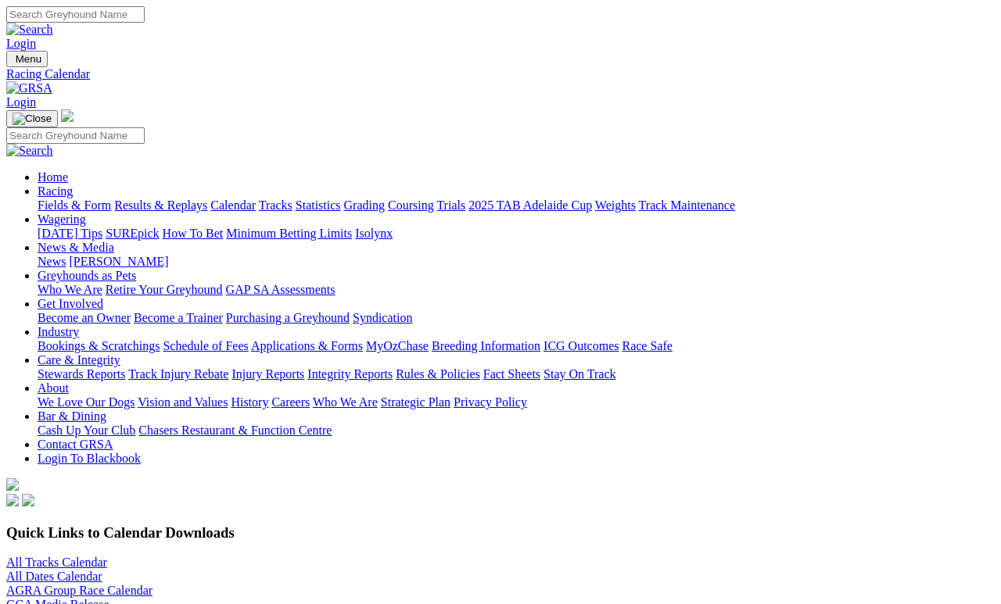
click at [177, 199] on link "Results & Replays" at bounding box center [160, 205] width 93 height 13
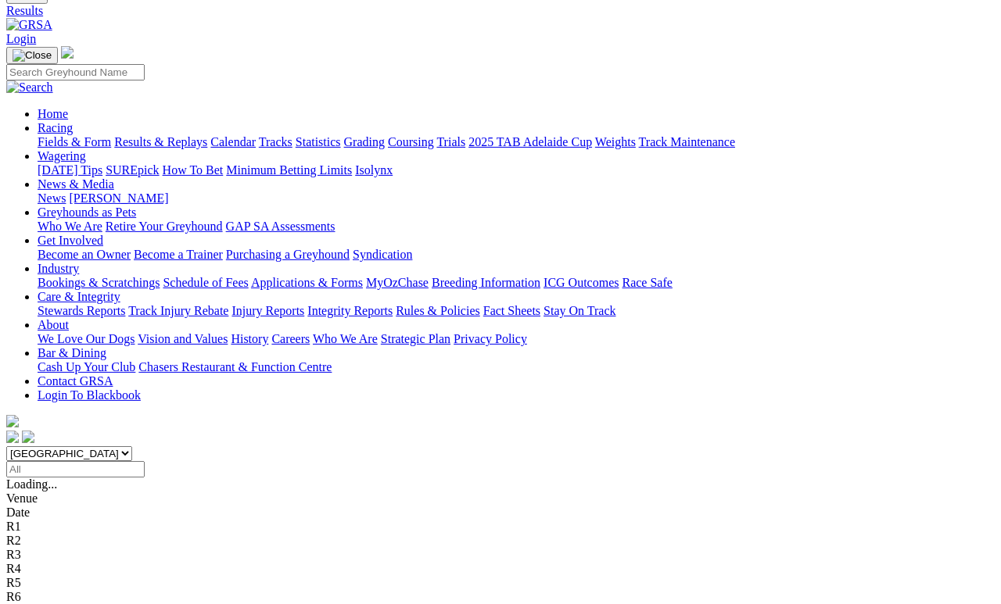
scroll to position [70, 0]
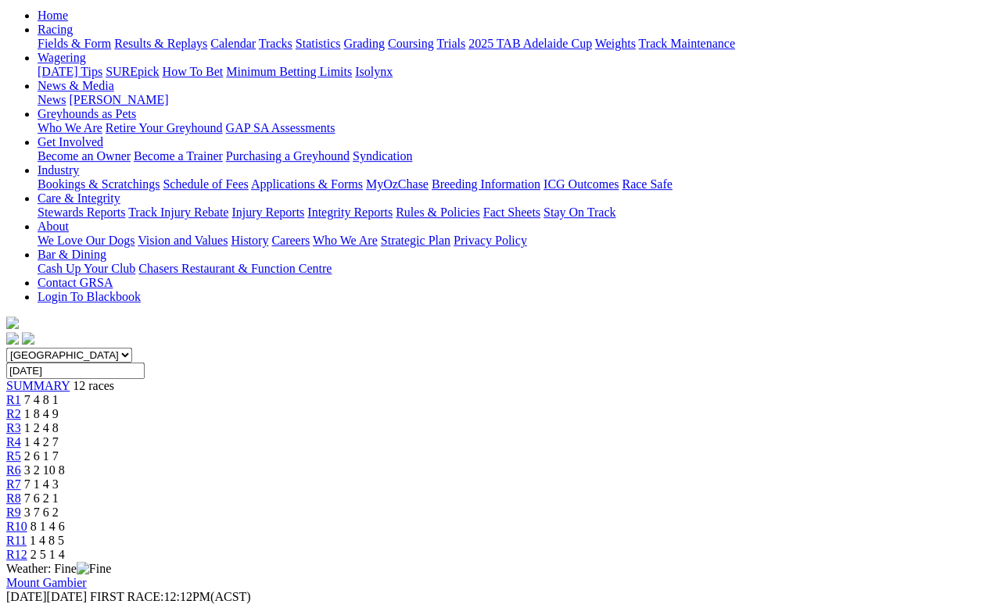
scroll to position [161, 0]
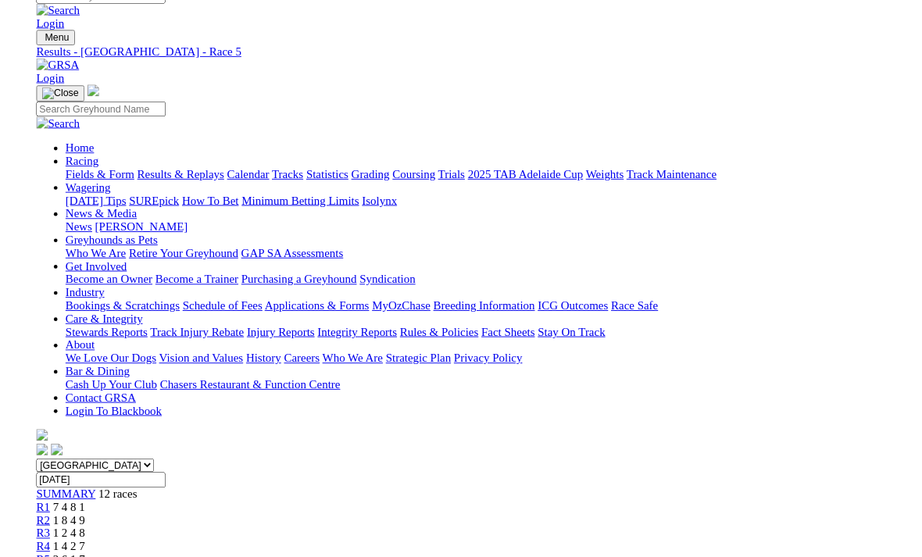
scroll to position [0, 0]
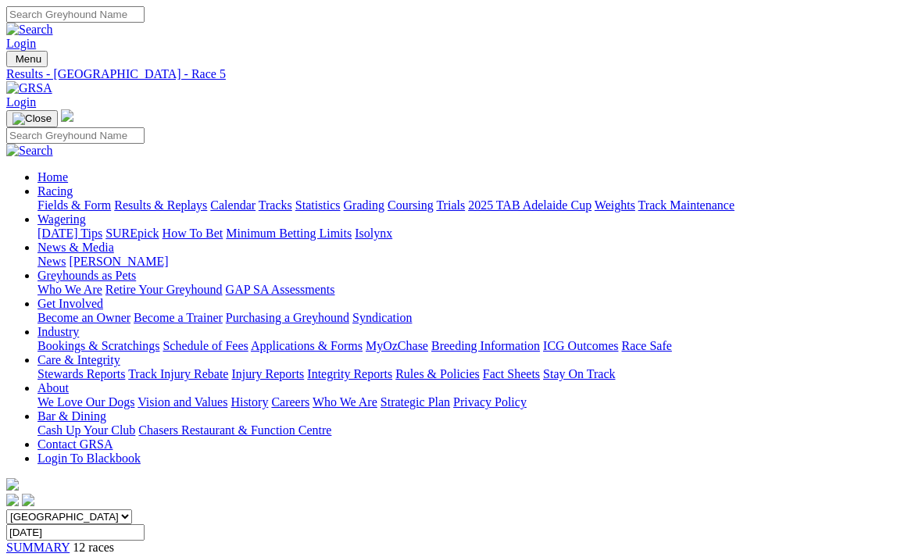
click at [145, 525] on input "[DATE]" at bounding box center [75, 533] width 138 height 16
type input "Thursday, 7 Aug 2025"
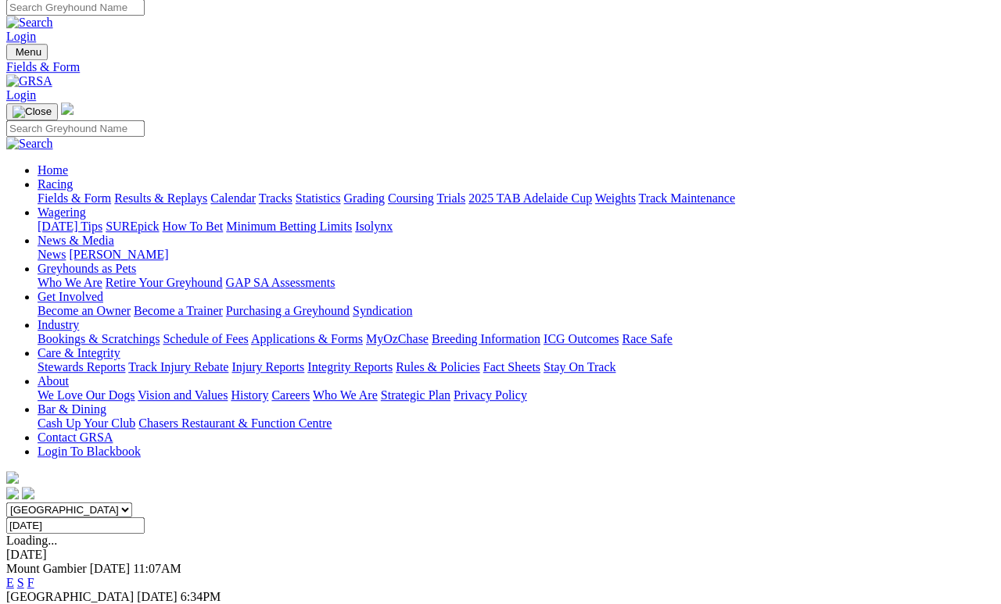
scroll to position [7, 0]
click at [34, 576] on link "F" at bounding box center [30, 582] width 7 height 13
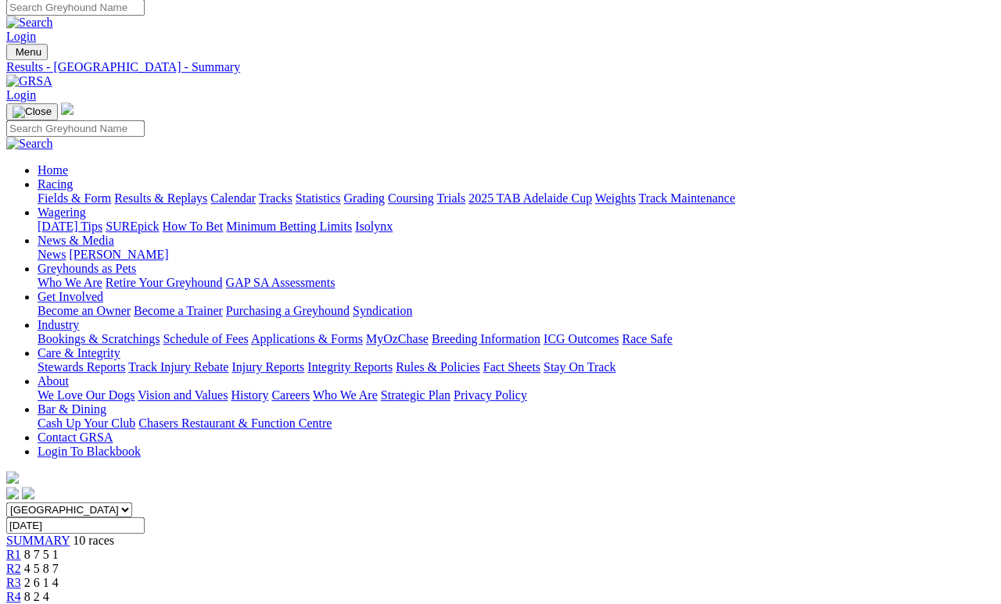
scroll to position [7, 0]
click at [183, 192] on link "Results & Replays" at bounding box center [160, 198] width 93 height 13
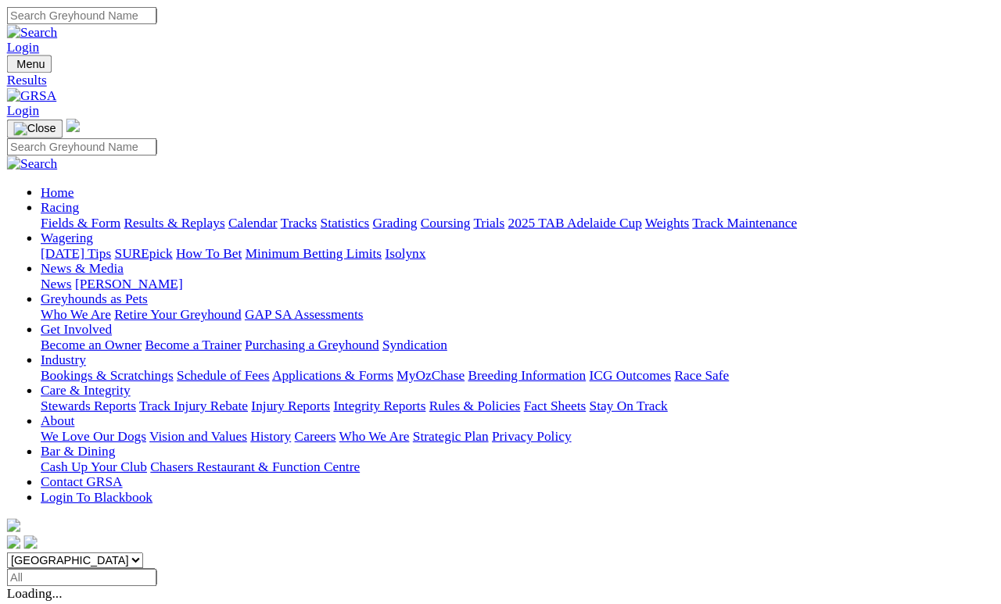
scroll to position [7, 0]
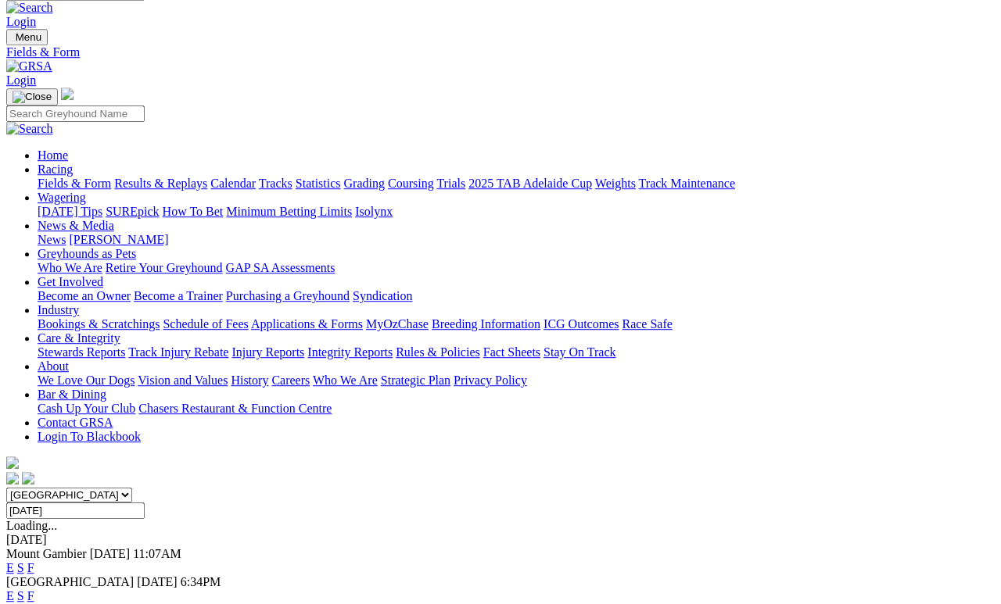
scroll to position [22, 0]
click at [179, 177] on link "Results & Replays" at bounding box center [160, 183] width 93 height 13
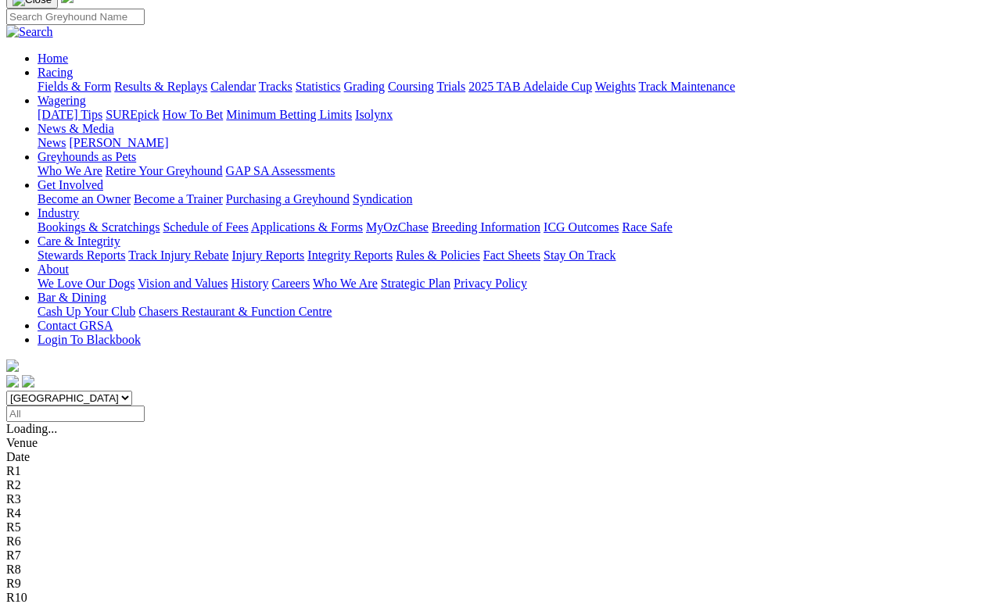
scroll to position [121, 0]
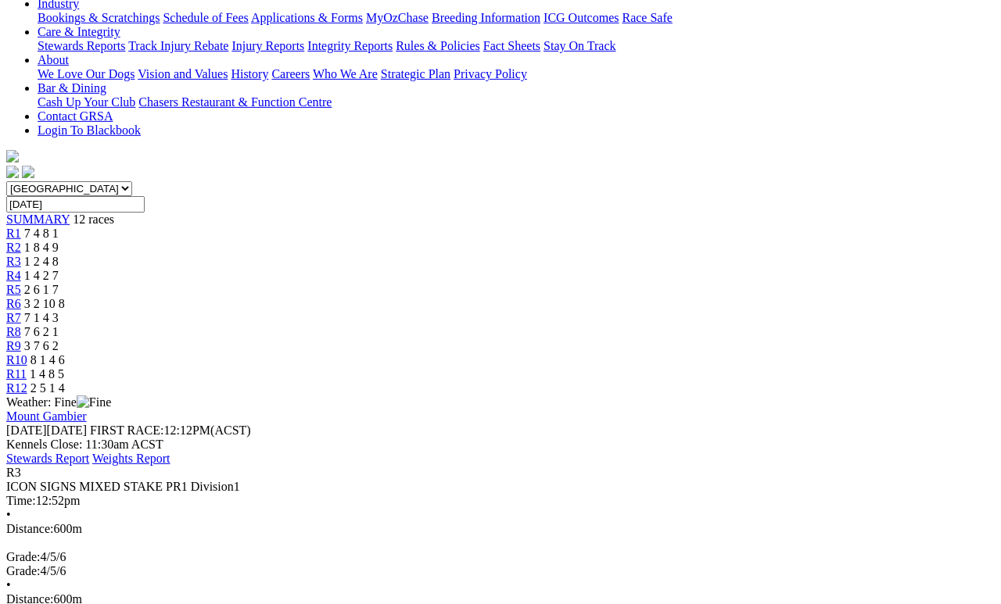
scroll to position [329, 0]
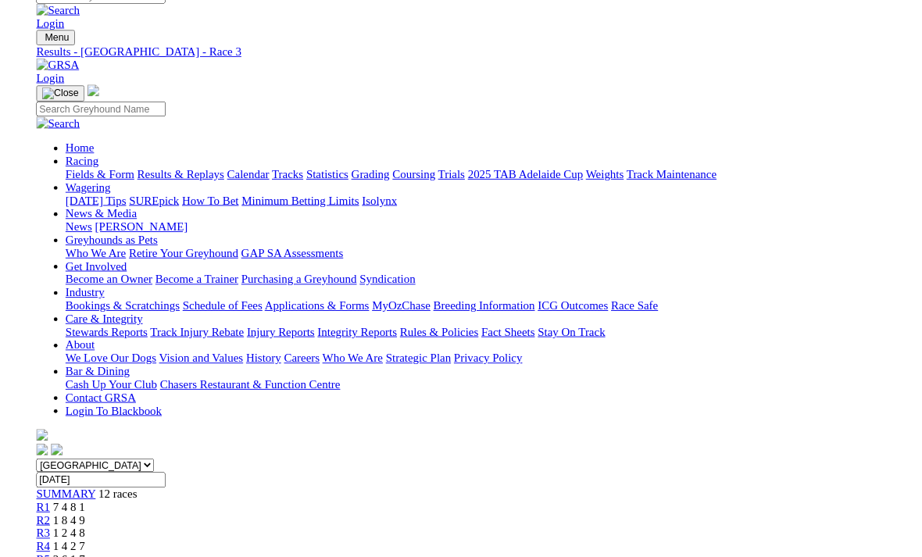
scroll to position [349, 0]
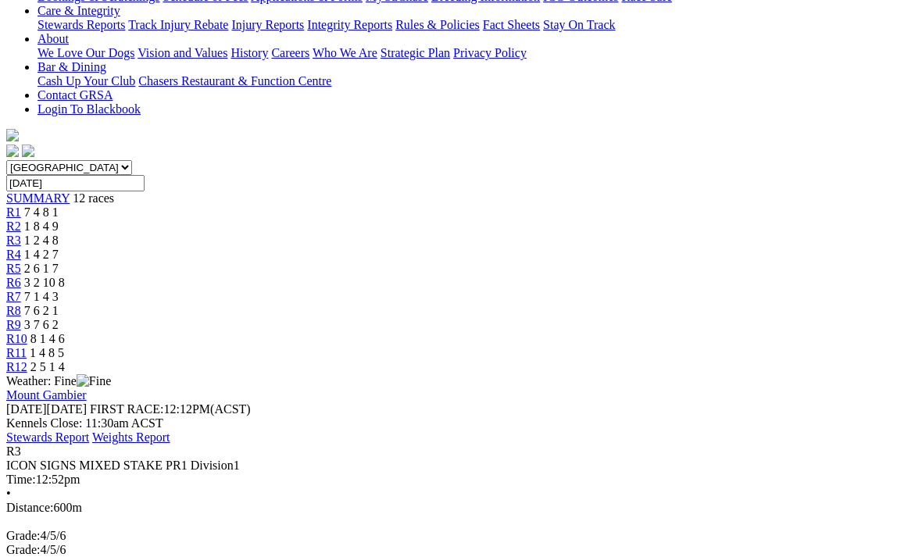
click at [645, 445] on div "R3 ICON SIGNS MIXED STAKE PR1 Division1 Time: 12:52pm • Distance: 600m Grade: 4…" at bounding box center [461, 536] width 910 height 183
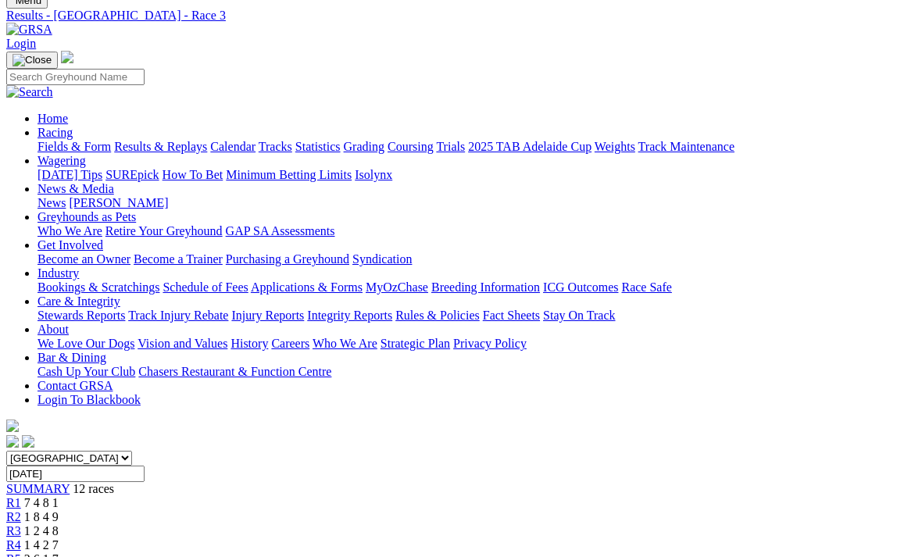
scroll to position [0, 0]
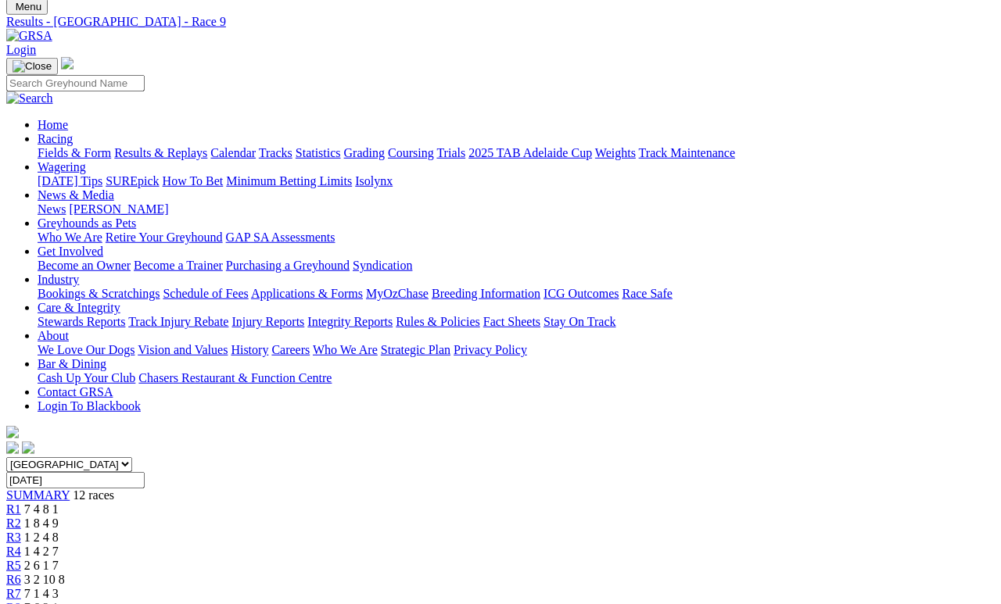
scroll to position [53, 0]
click at [21, 557] on span "R8" at bounding box center [13, 606] width 15 height 13
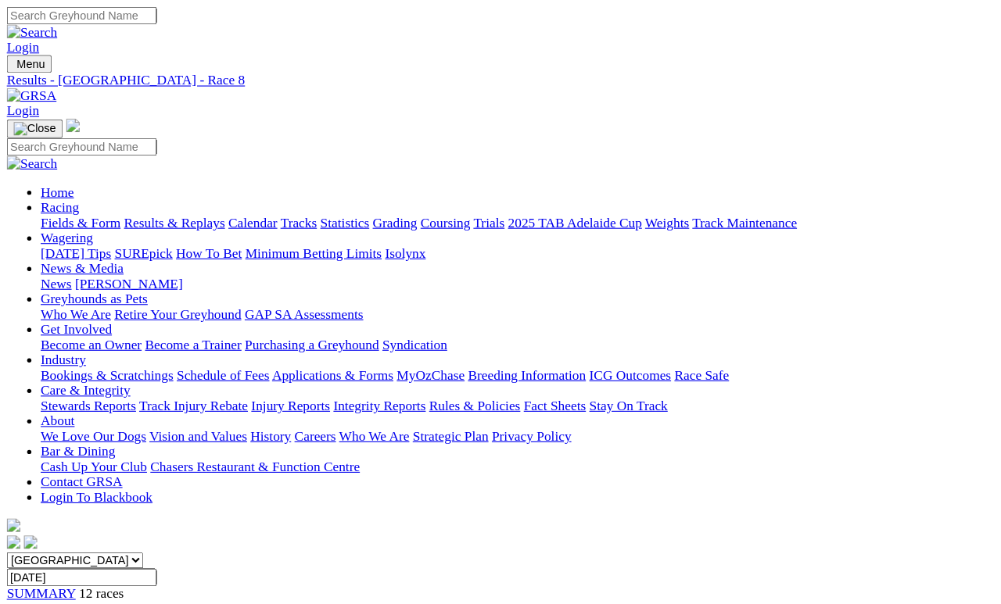
scroll to position [7, 0]
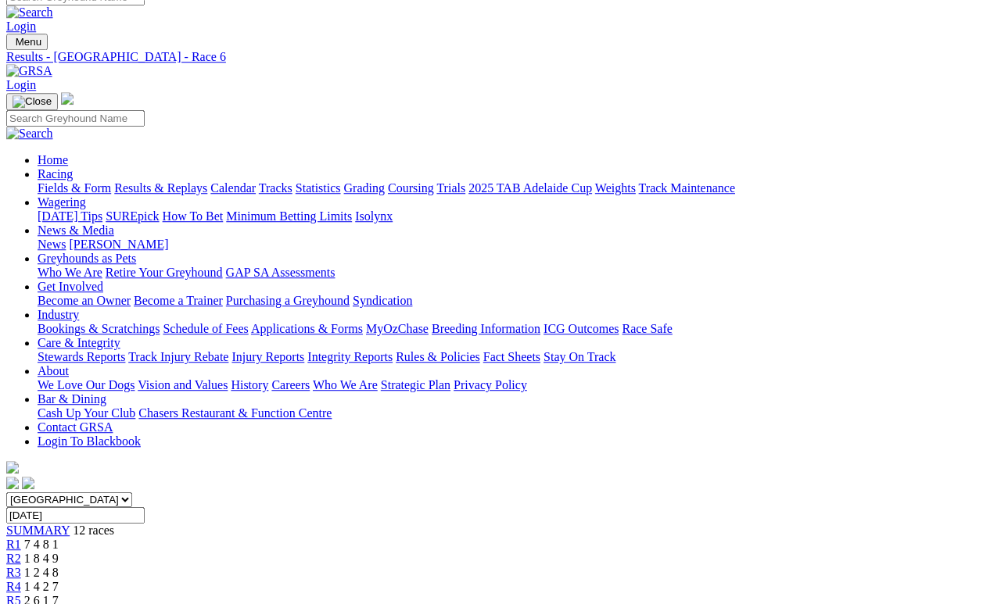
scroll to position [16, 0]
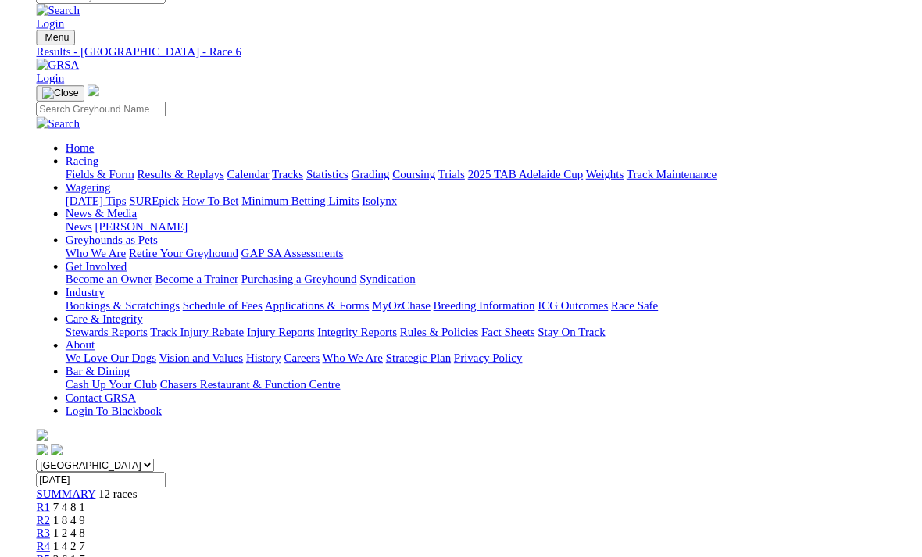
scroll to position [0, 0]
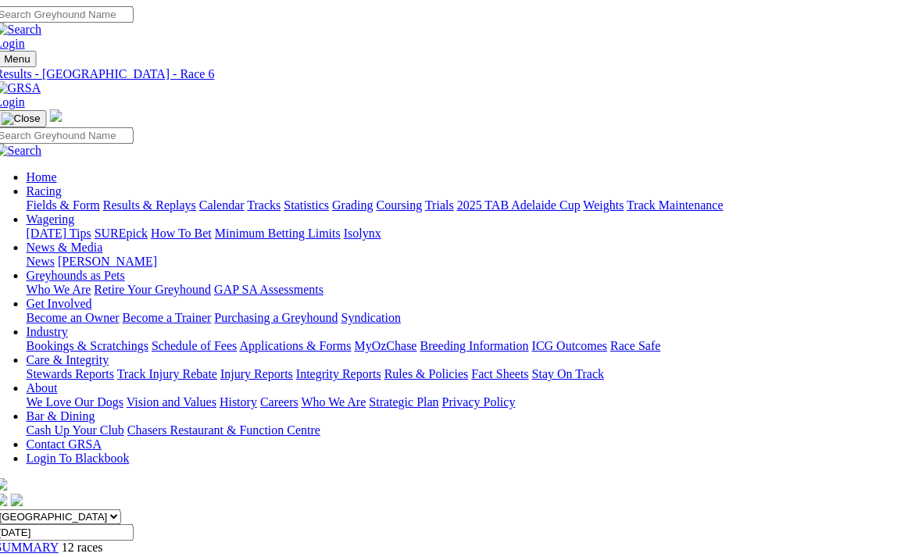
scroll to position [0, 10]
click at [455, 199] on link "Trials" at bounding box center [440, 205] width 29 height 13
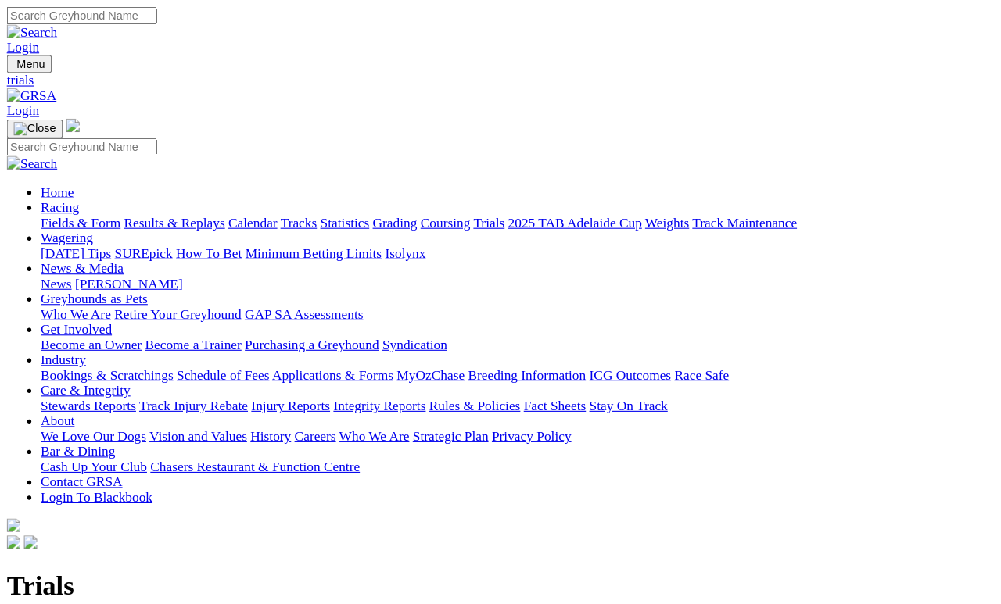
scroll to position [7, 0]
